Goal: Find specific page/section: Find specific page/section

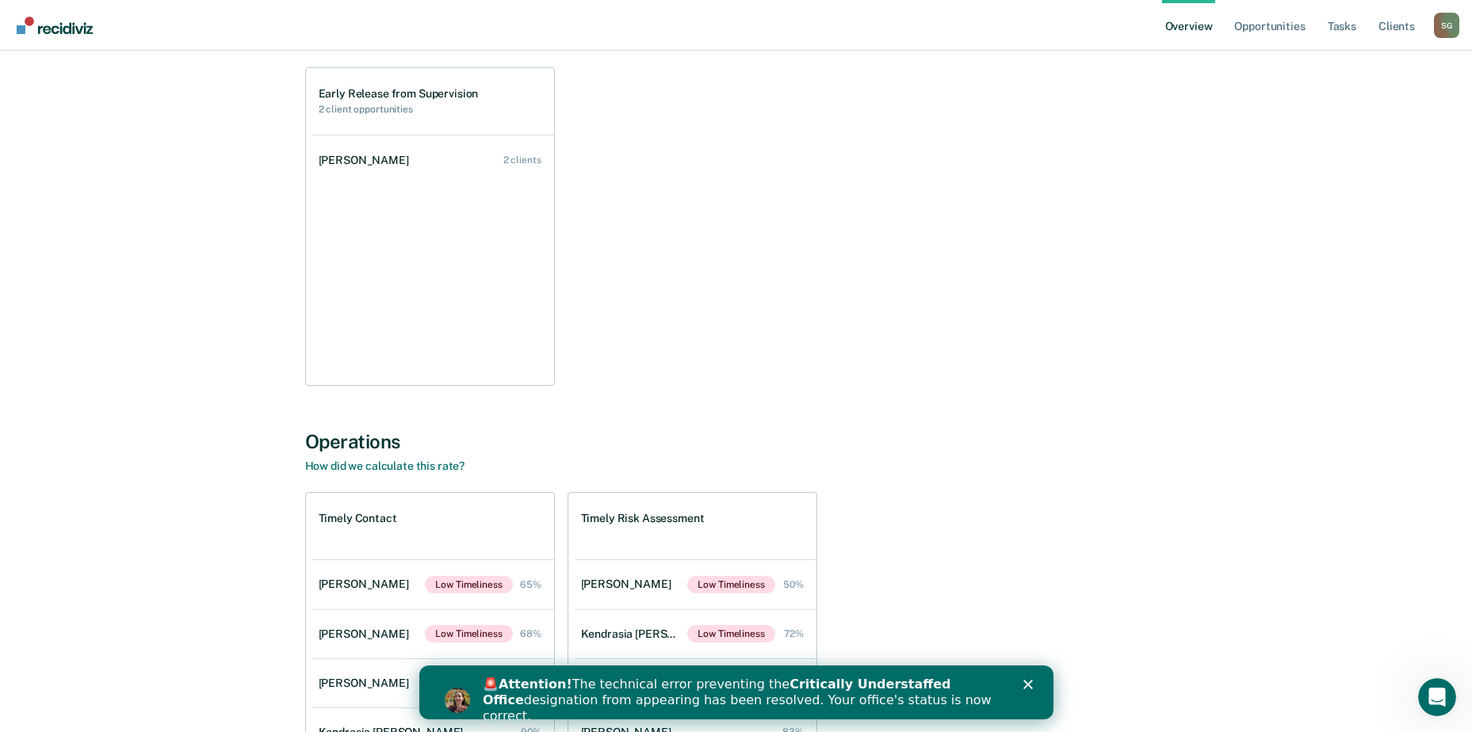
scroll to position [317, 0]
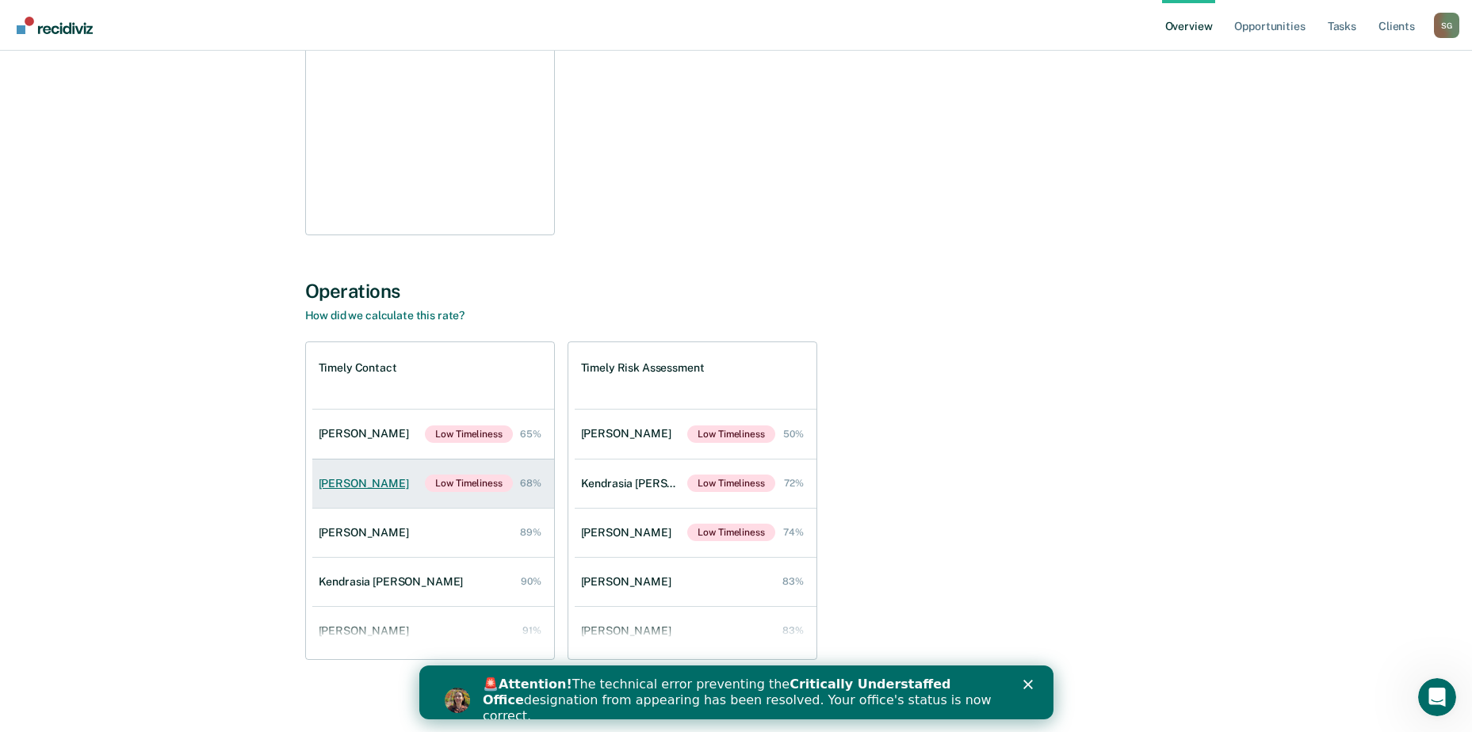
click at [359, 489] on div "[PERSON_NAME]" at bounding box center [367, 483] width 97 height 13
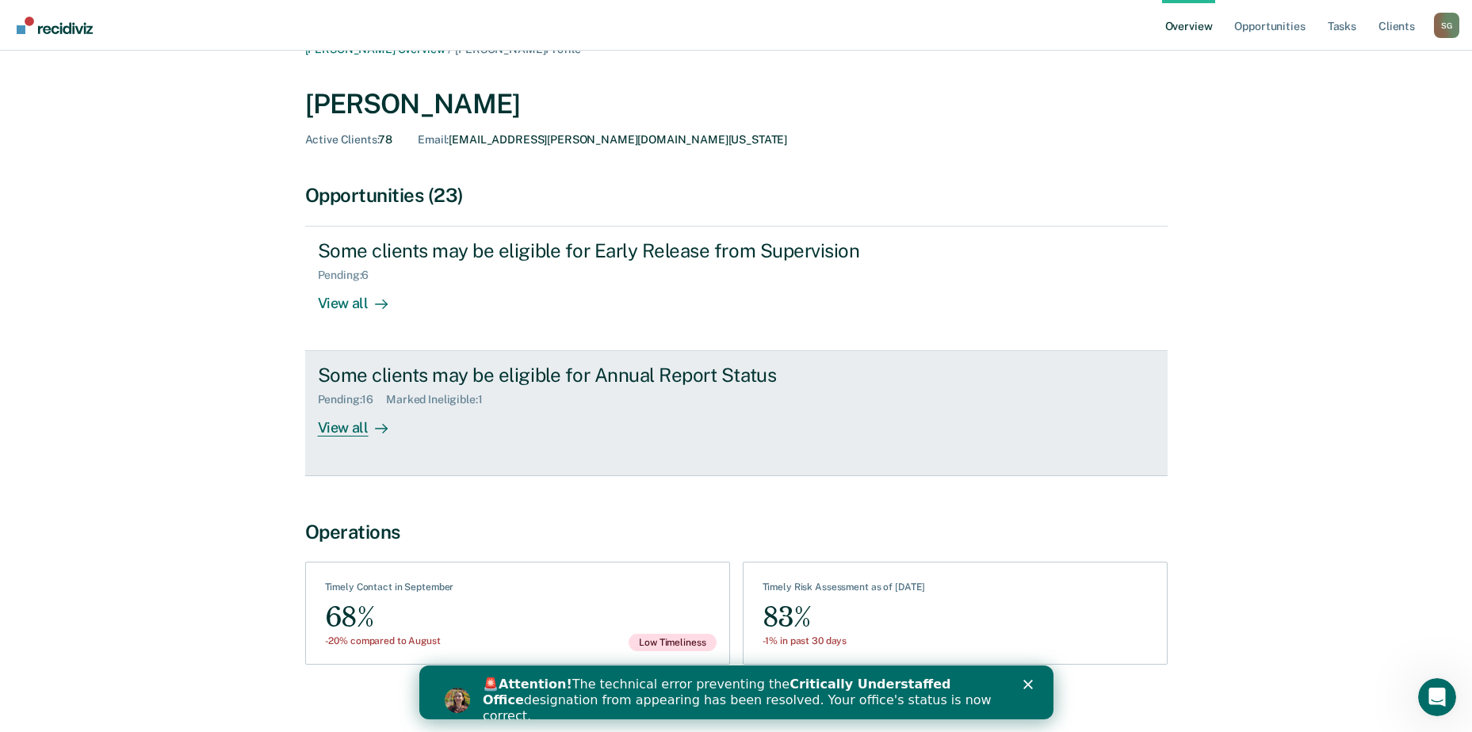
scroll to position [42, 0]
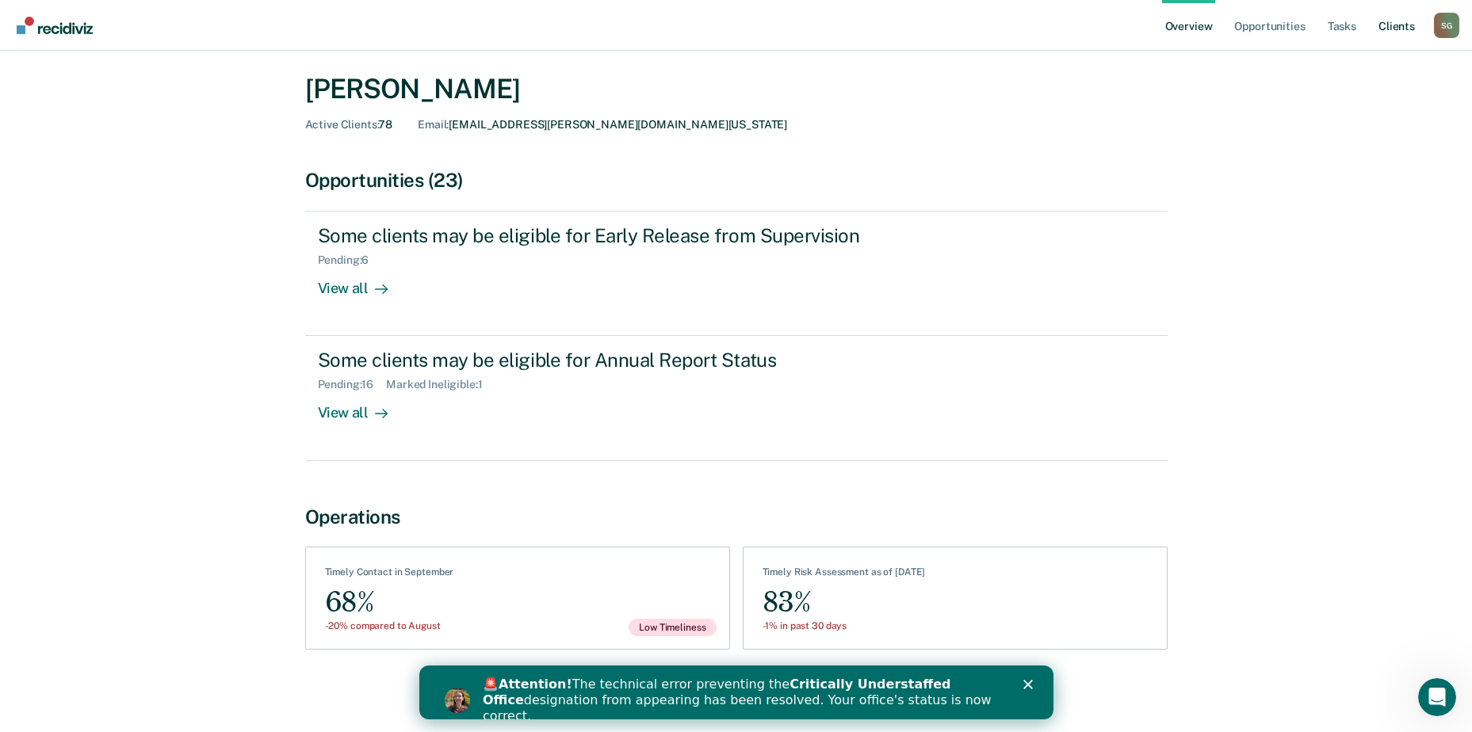
click at [1398, 22] on link "Client s" at bounding box center [1396, 25] width 43 height 51
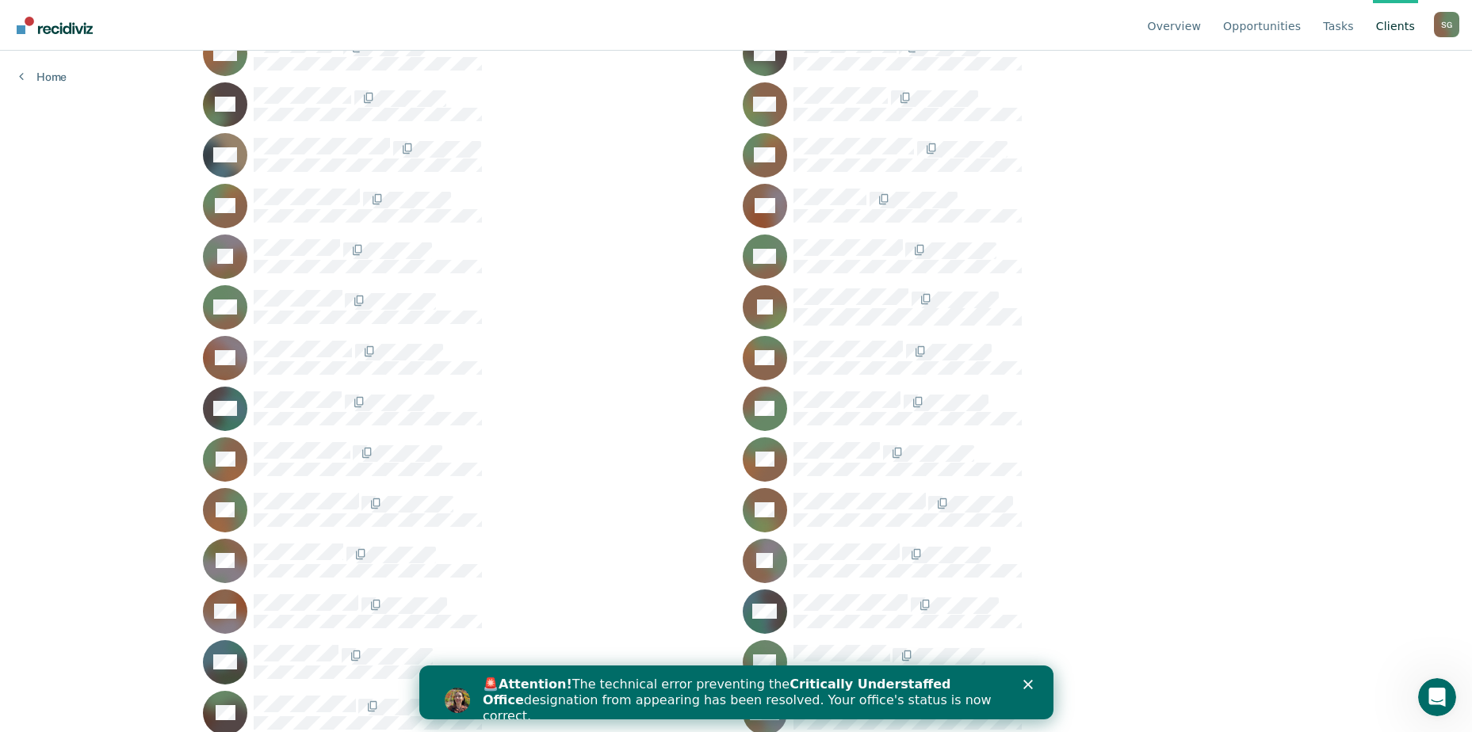
scroll to position [1477, 0]
click at [1023, 683] on icon "Close" at bounding box center [1028, 685] width 10 height 10
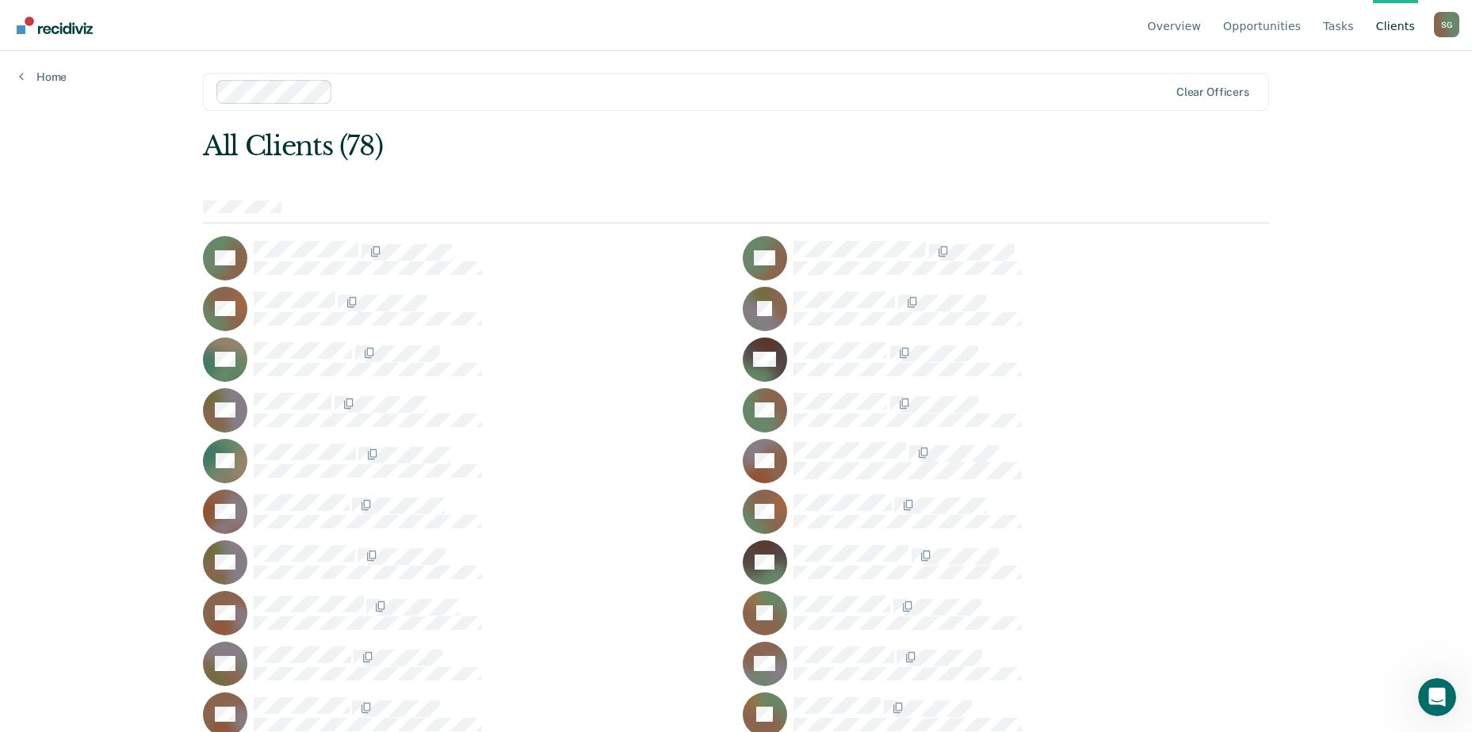
scroll to position [0, 0]
